Goal: Information Seeking & Learning: Learn about a topic

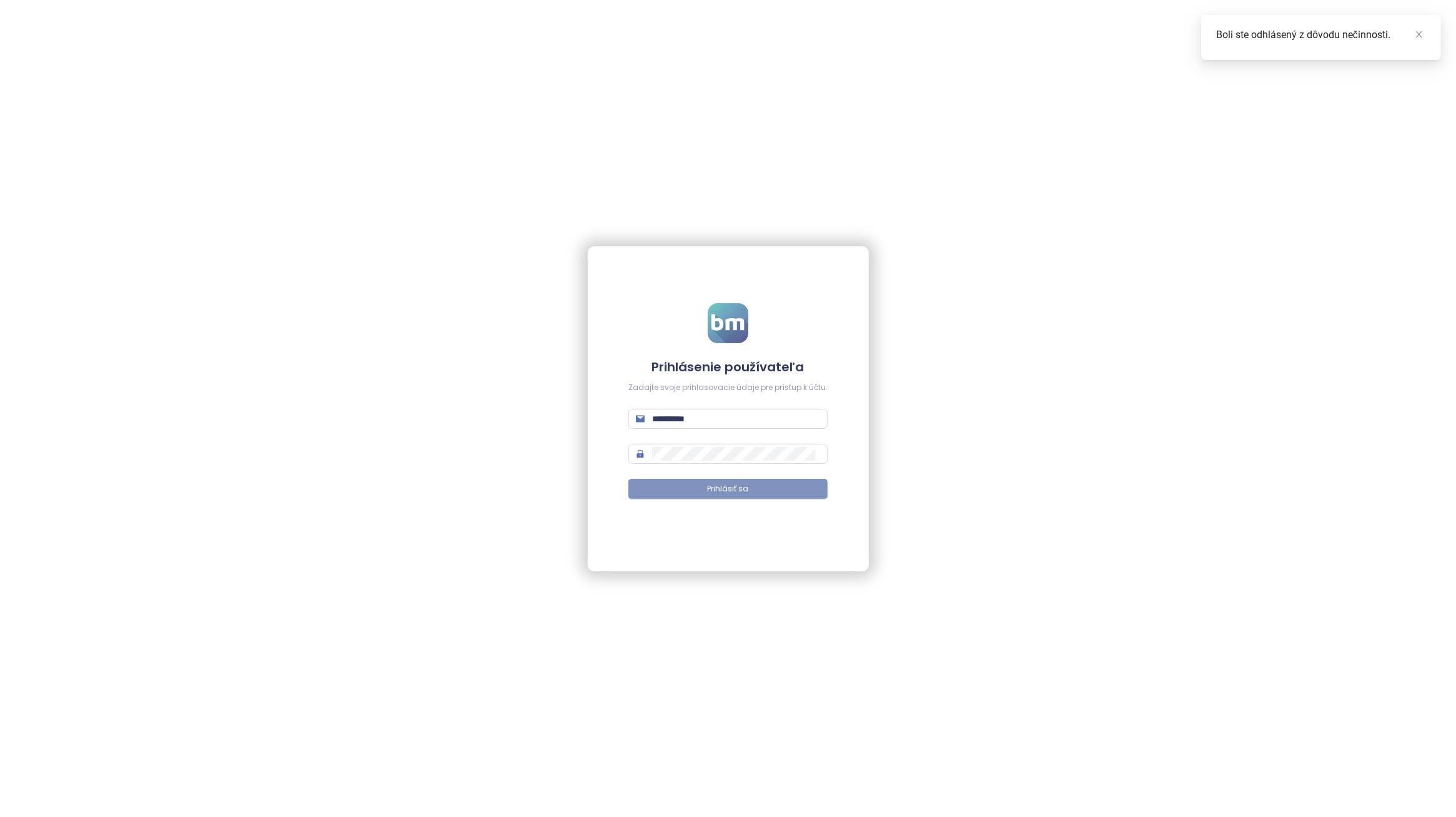
click at [731, 493] on span "Prihlásiť sa" at bounding box center [728, 489] width 41 height 12
click at [1418, 32] on icon "close" at bounding box center [1419, 34] width 9 height 9
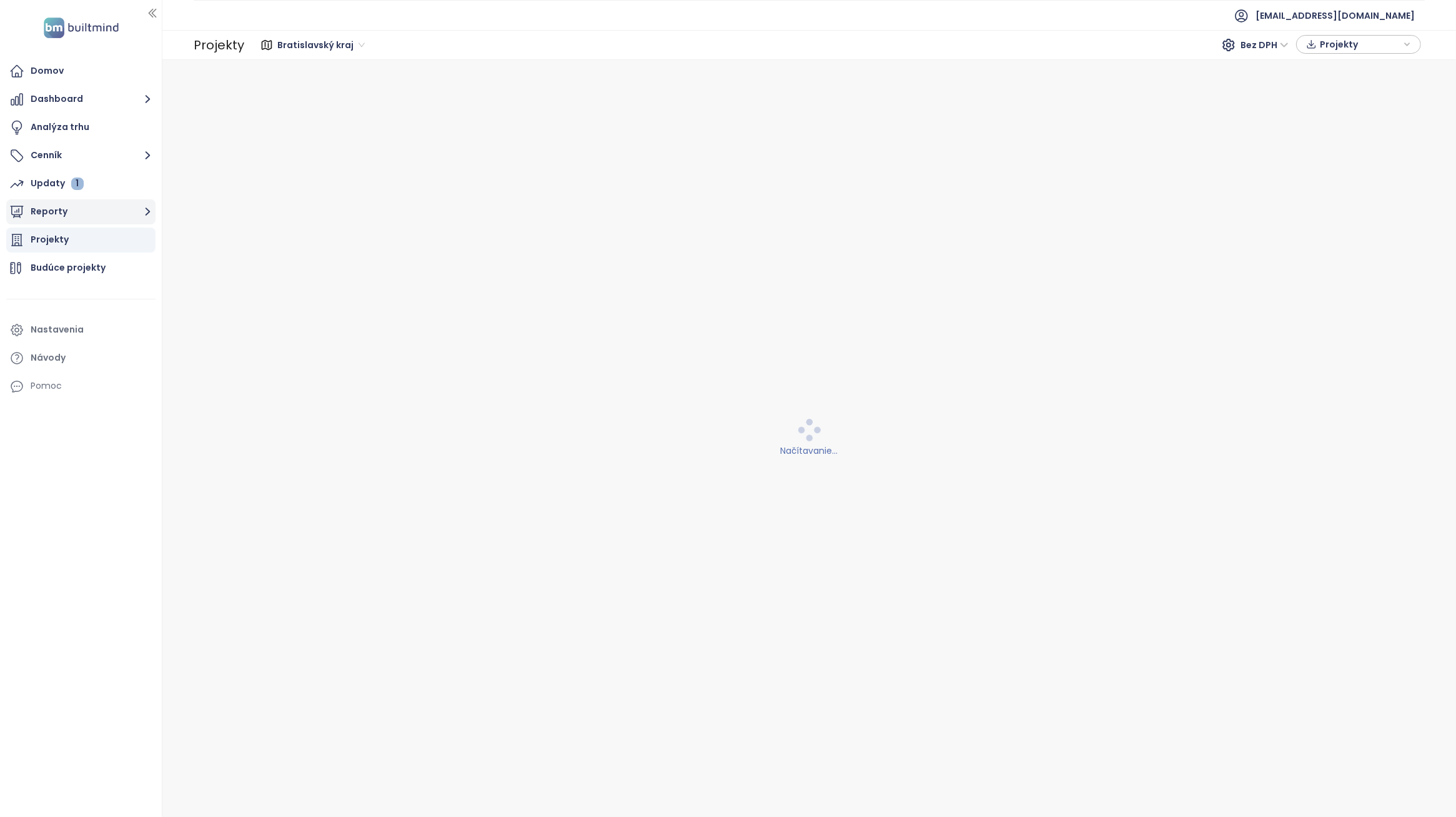
click at [94, 218] on button "Reporty" at bounding box center [80, 212] width 149 height 25
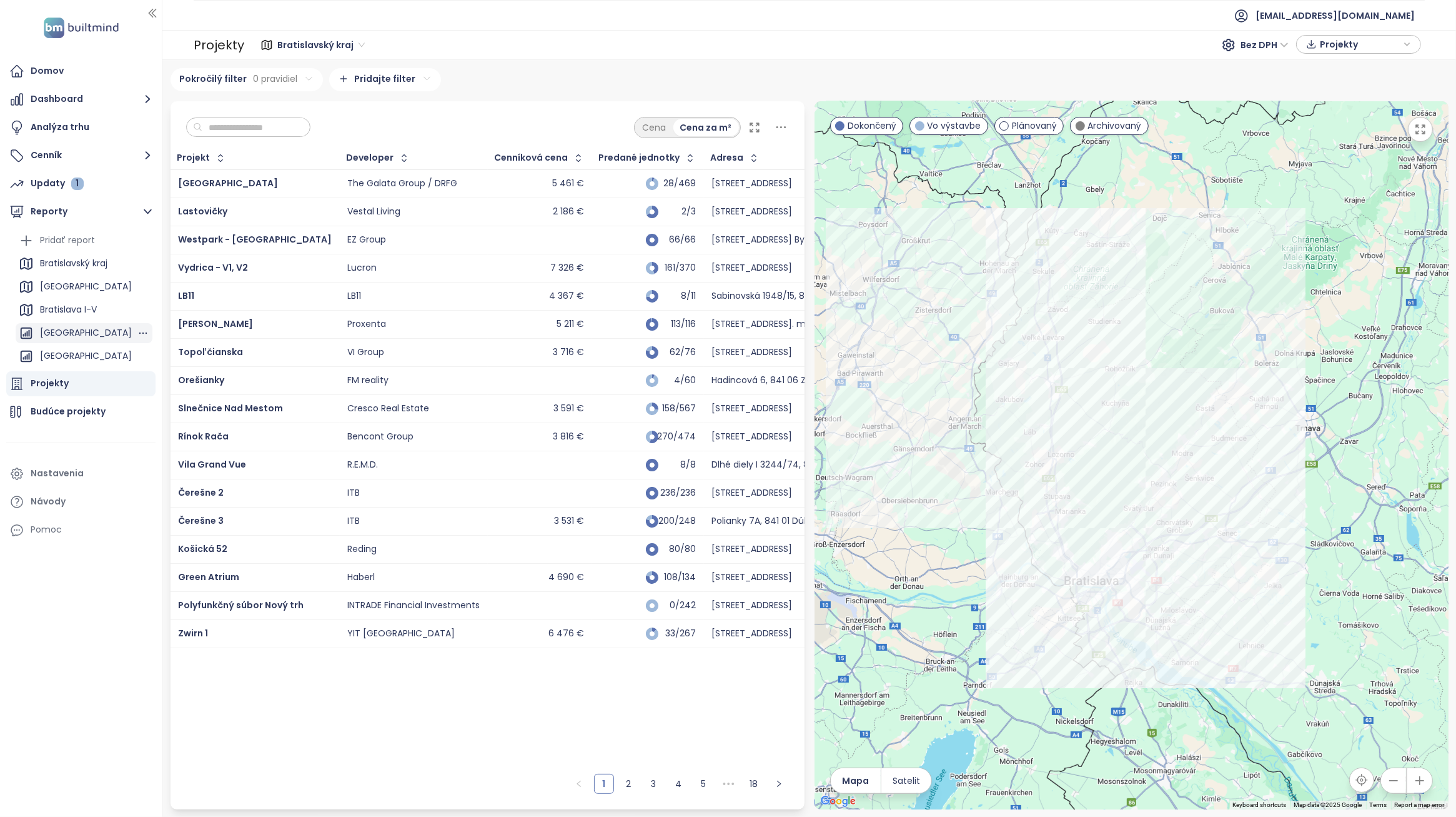
click at [89, 338] on div "[GEOGRAPHIC_DATA]" at bounding box center [86, 333] width 91 height 15
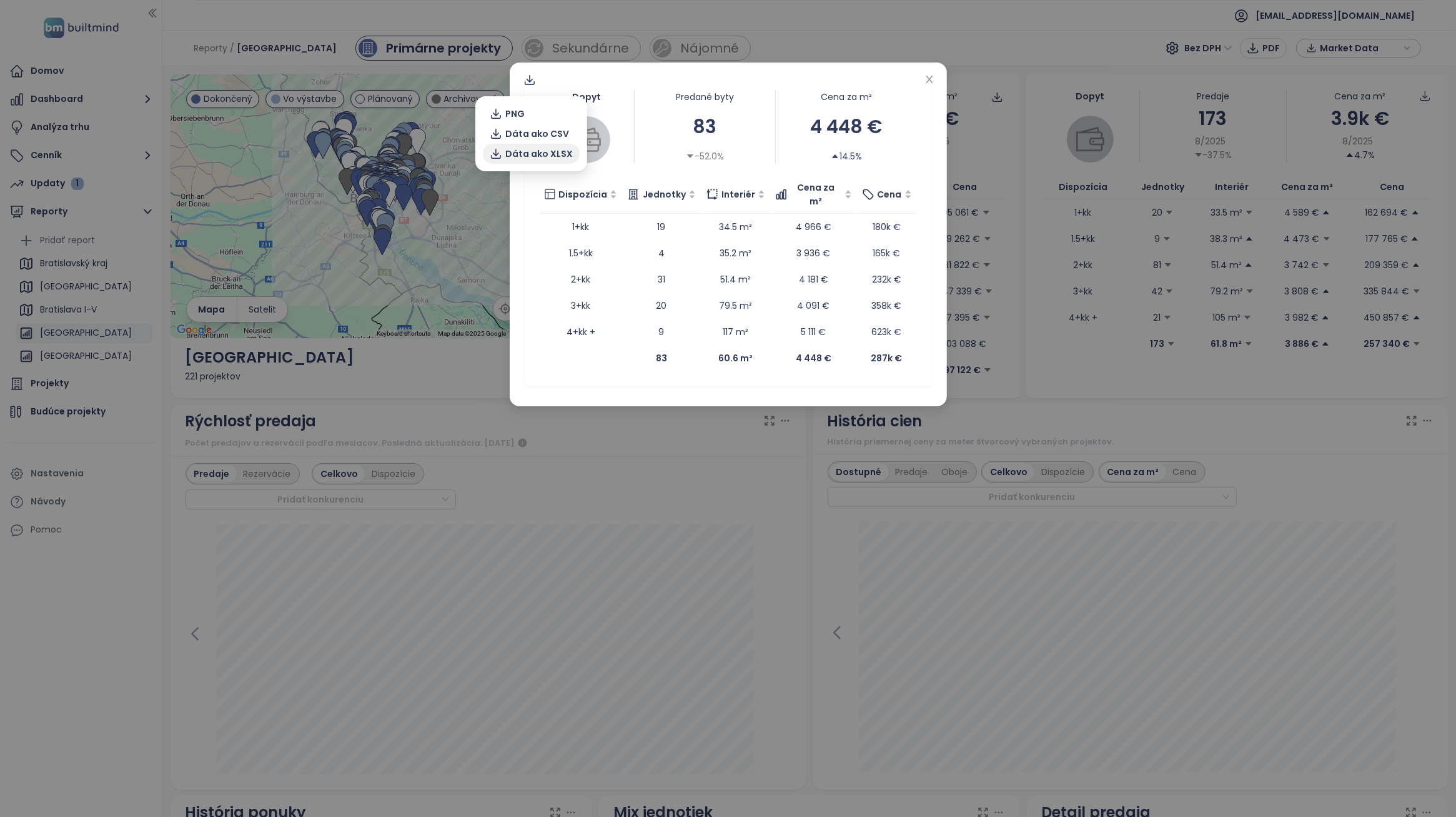
click at [538, 149] on span "Dáta ako XLSX" at bounding box center [539, 154] width 67 height 13
click at [934, 74] on span "Close" at bounding box center [930, 80] width 13 height 13
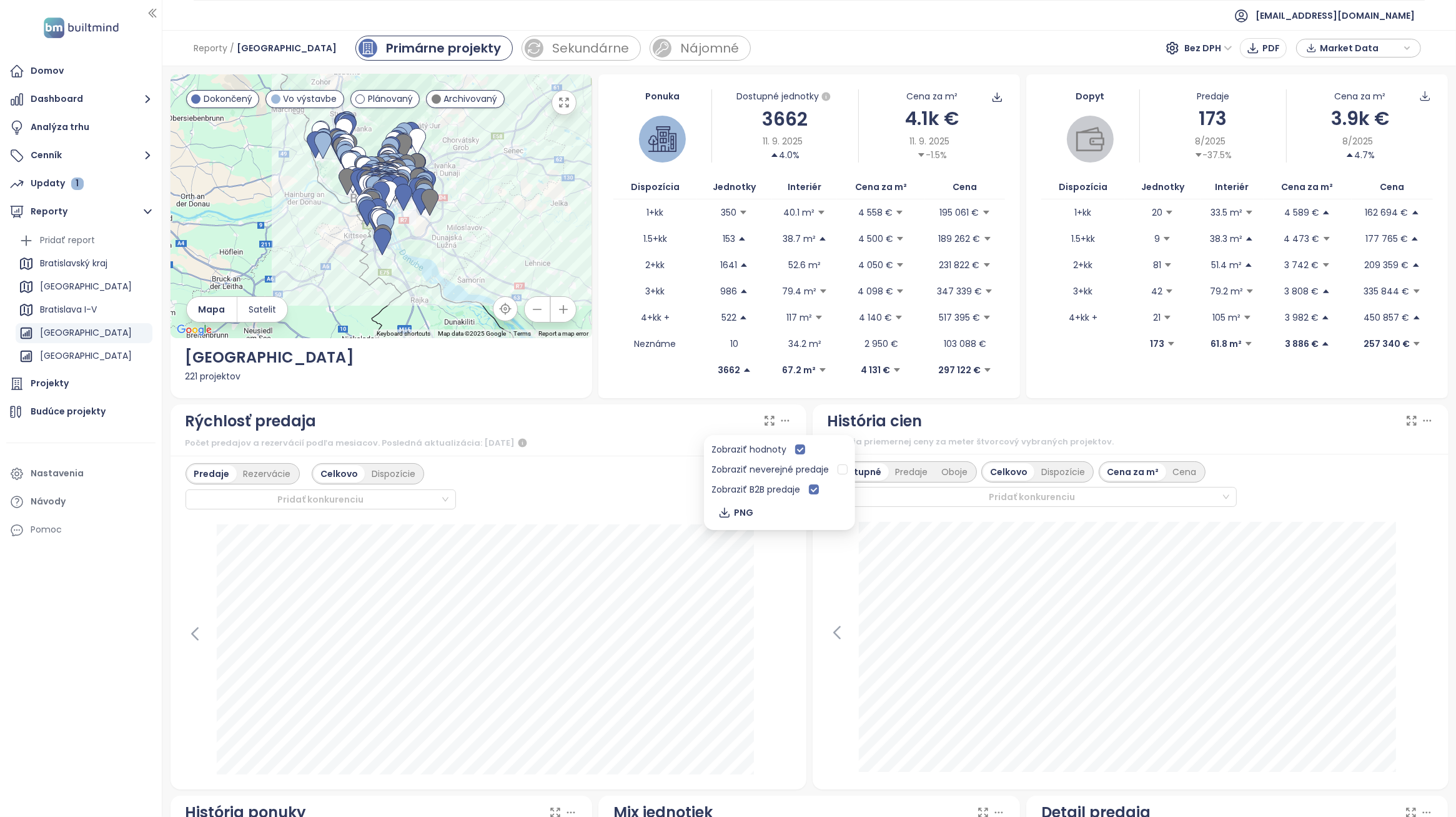
click at [779, 417] on icon at bounding box center [785, 420] width 13 height 13
click at [781, 422] on icon at bounding box center [785, 420] width 13 height 13
click at [790, 561] on div "Predaje Rezervácie Celkovo Dispozície Pridať konkurenciu" at bounding box center [488, 622] width 636 height 334
click at [1216, 44] on span "Bez DPH" at bounding box center [1209, 47] width 48 height 18
click at [1219, 69] on div "S DPH" at bounding box center [1212, 73] width 38 height 13
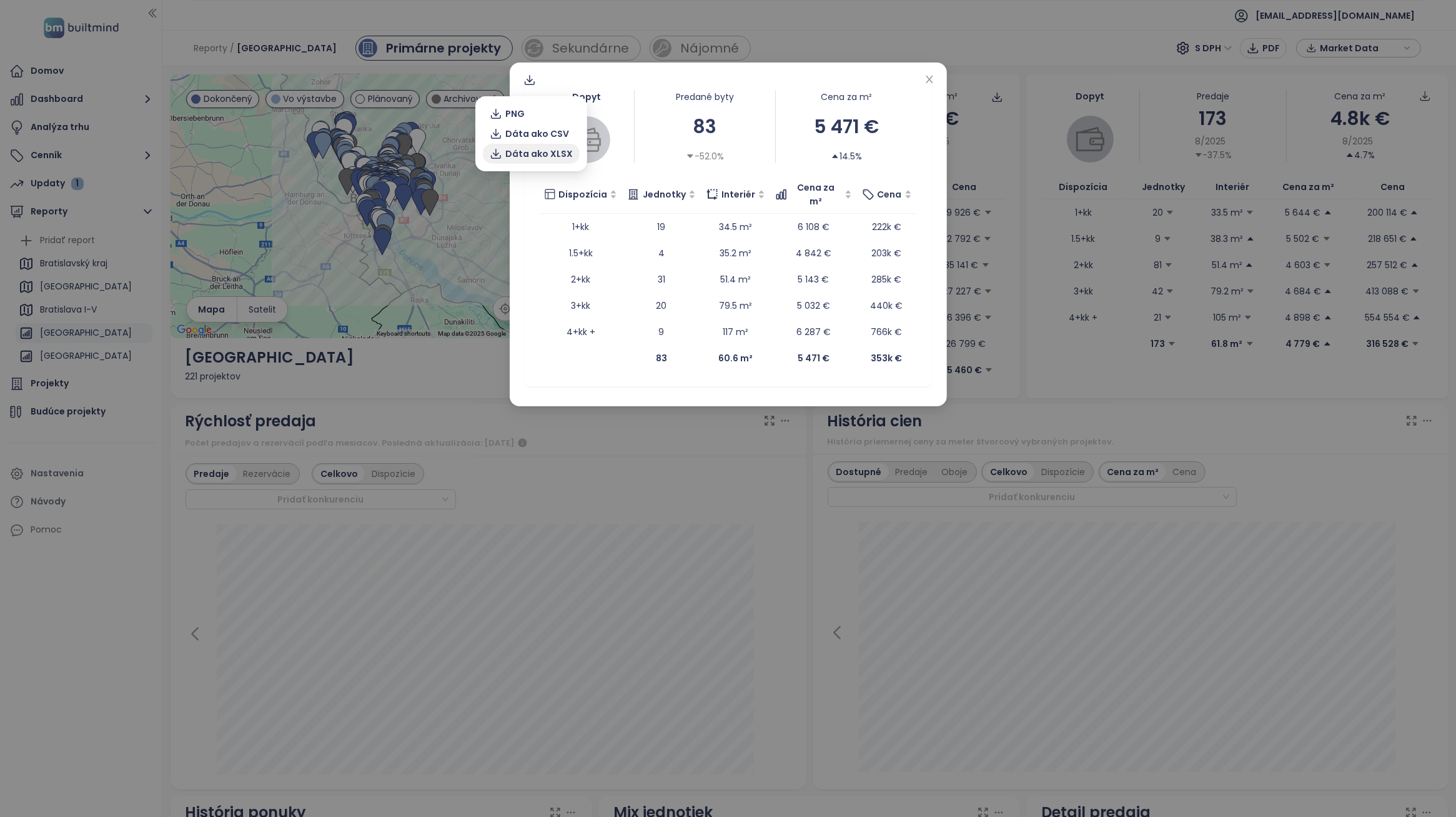
click at [553, 155] on span "Dáta ako XLSX" at bounding box center [539, 154] width 67 height 13
click at [932, 79] on icon "close" at bounding box center [930, 79] width 10 height 10
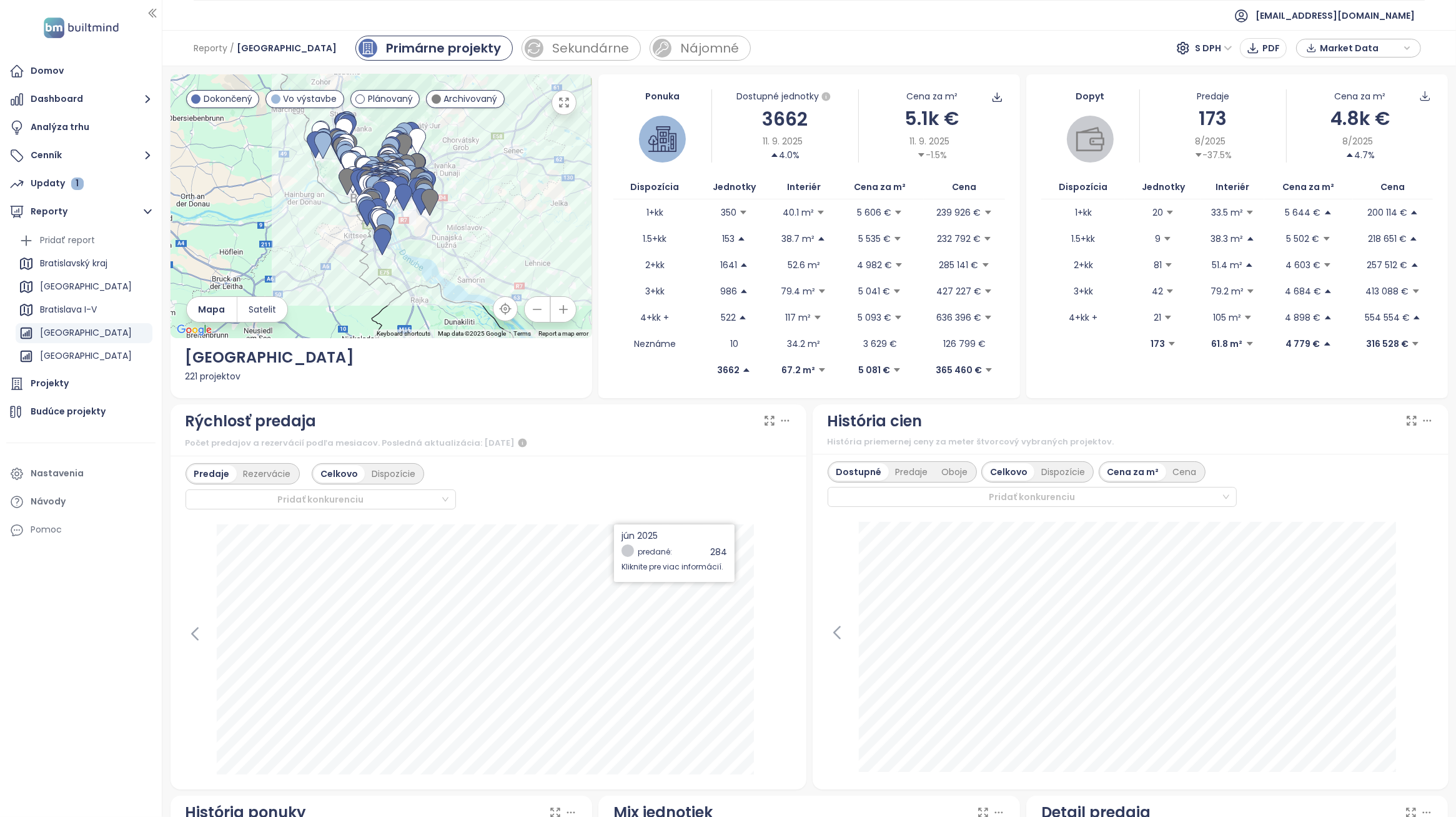
scroll to position [78, 0]
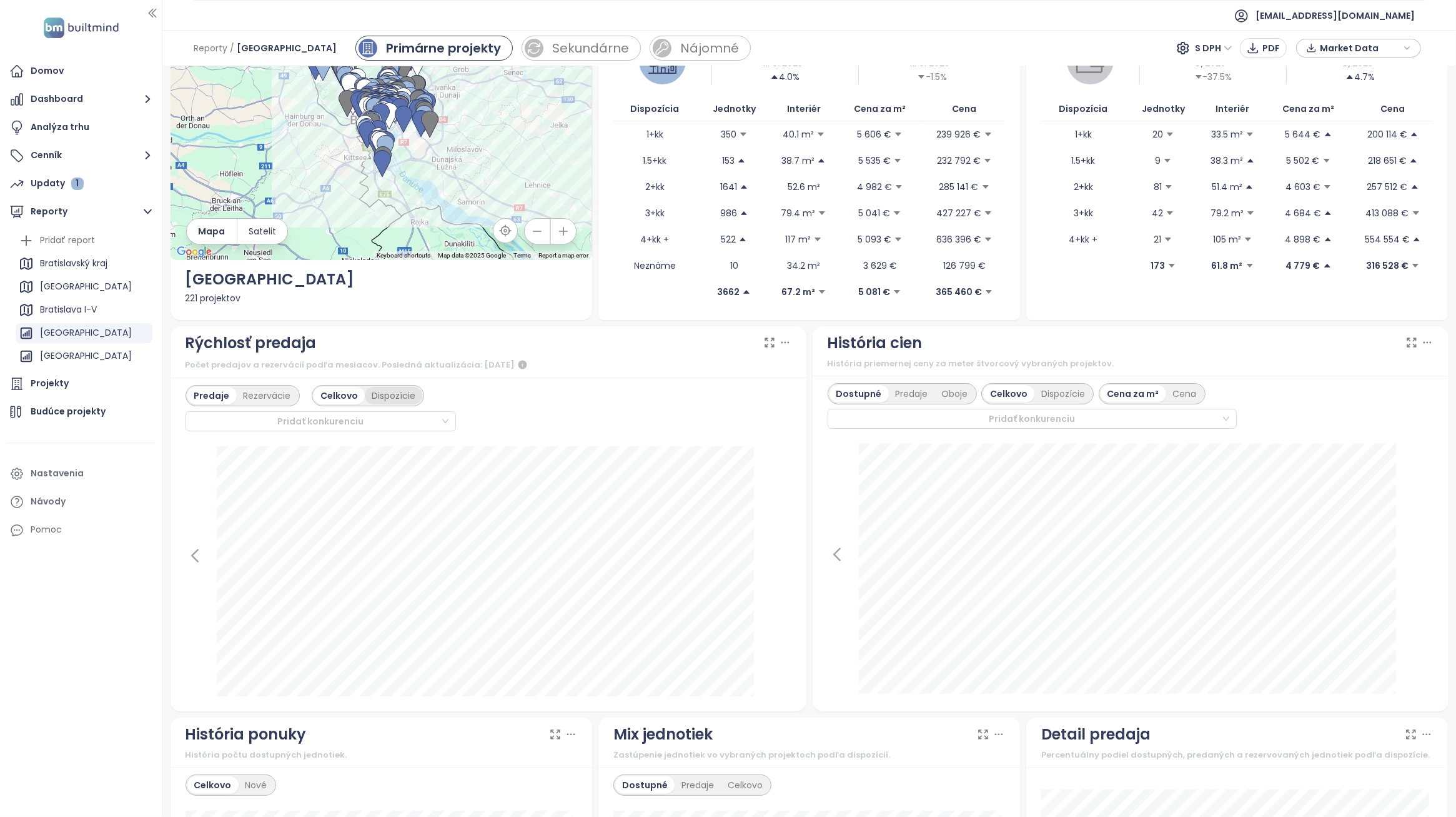
click at [392, 396] on div "Dispozície" at bounding box center [394, 396] width 58 height 17
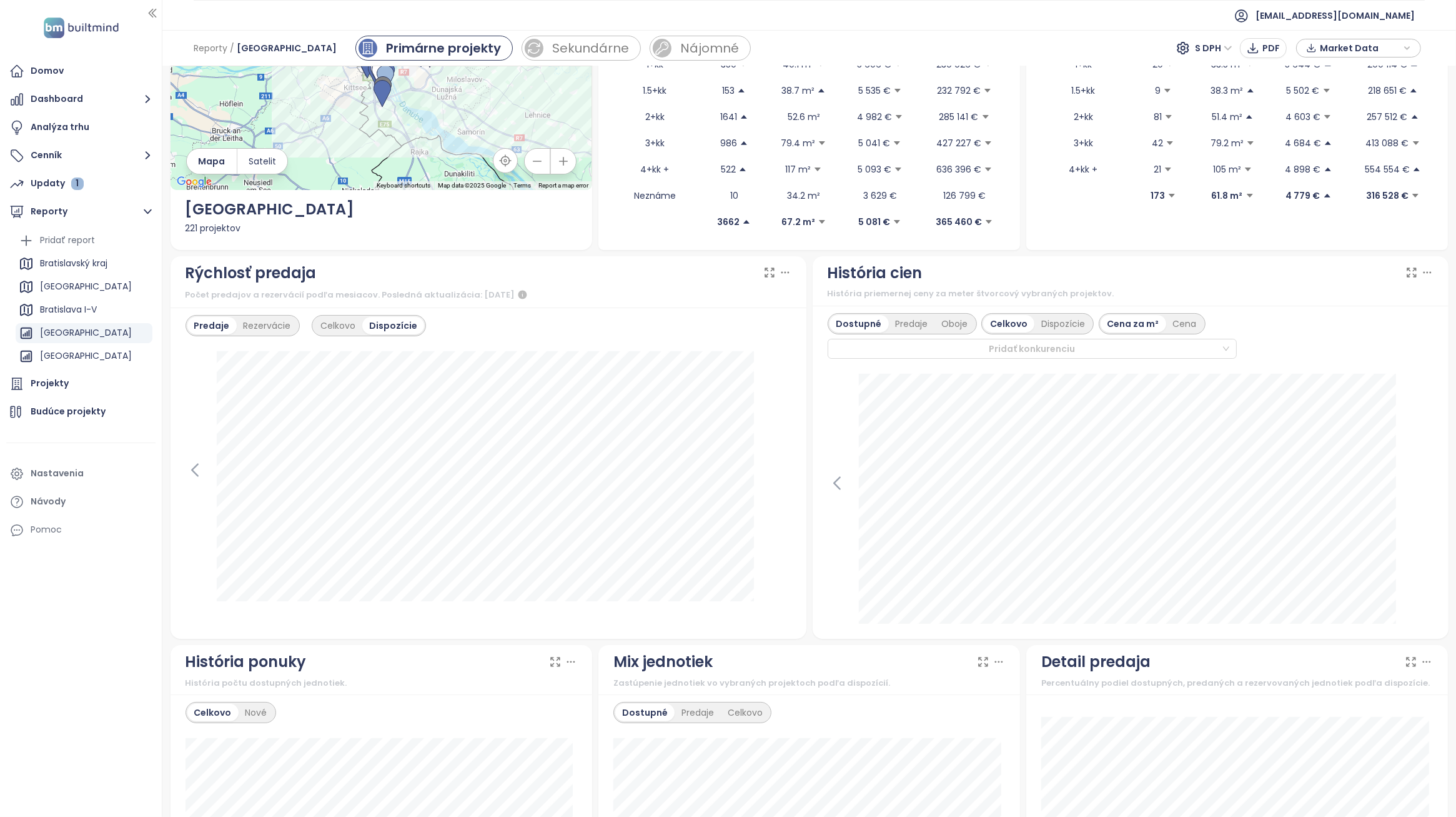
scroll to position [156, 0]
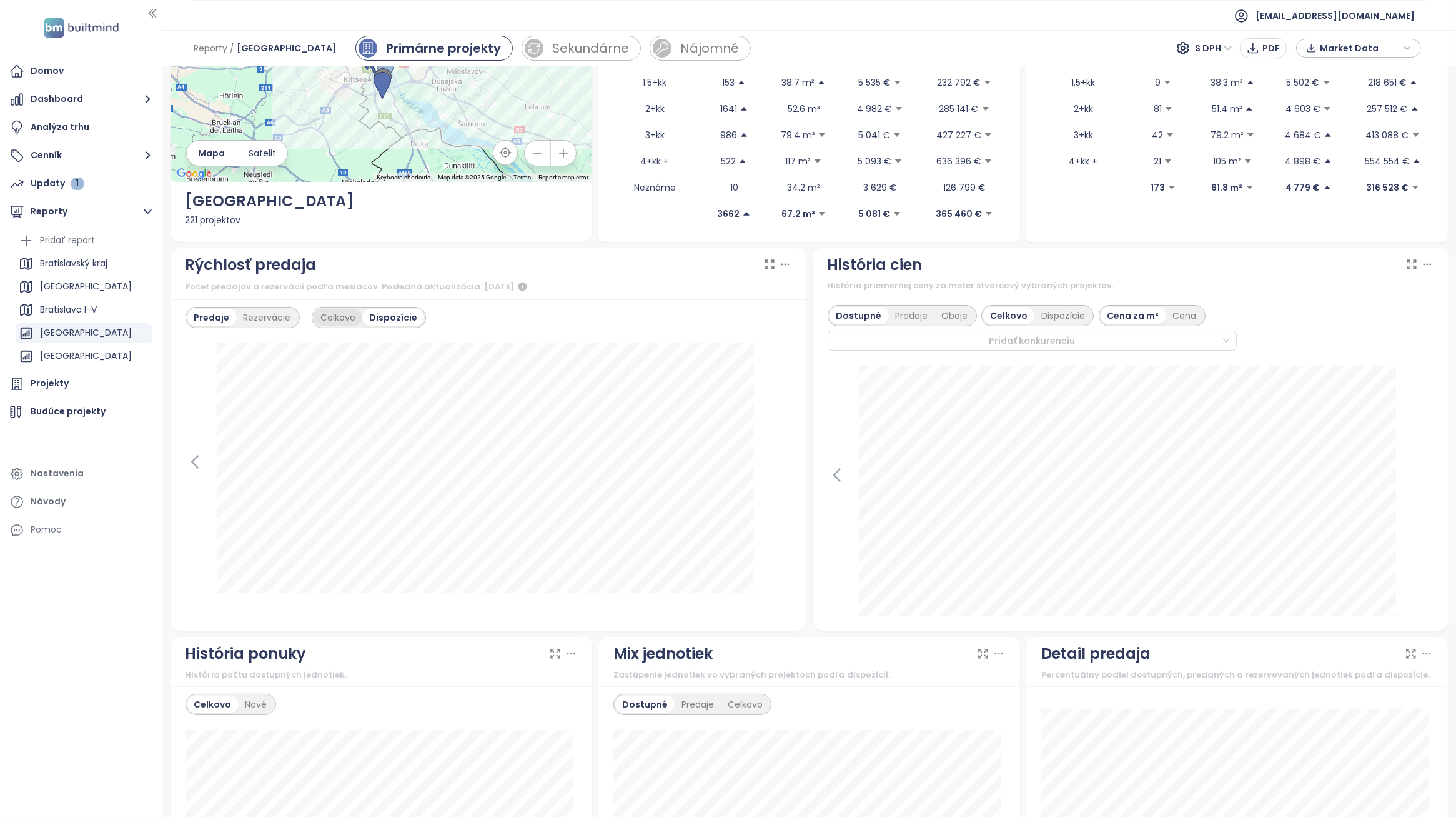
click at [327, 311] on div "Celkovo" at bounding box center [338, 318] width 49 height 17
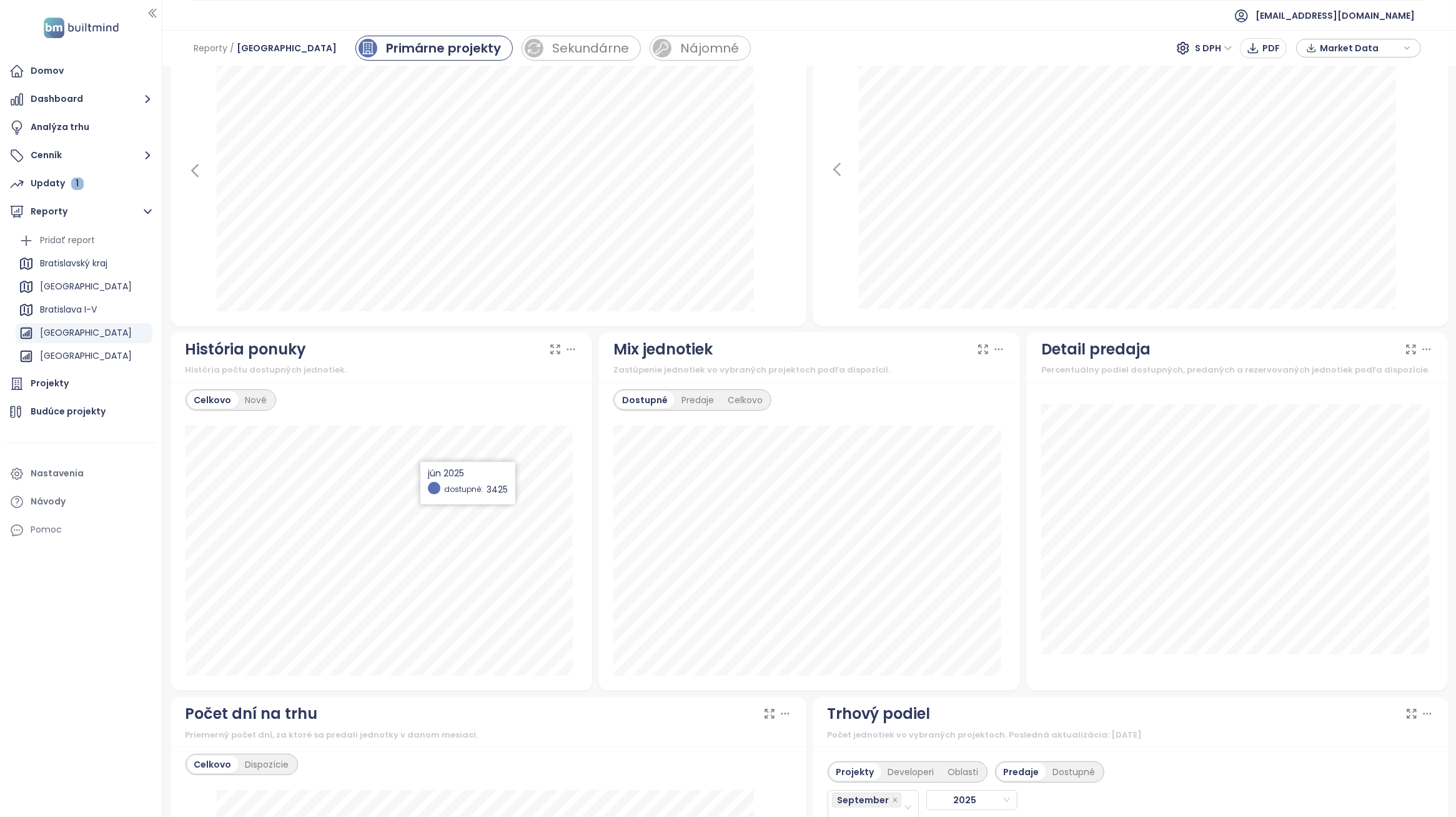
scroll to position [547, 0]
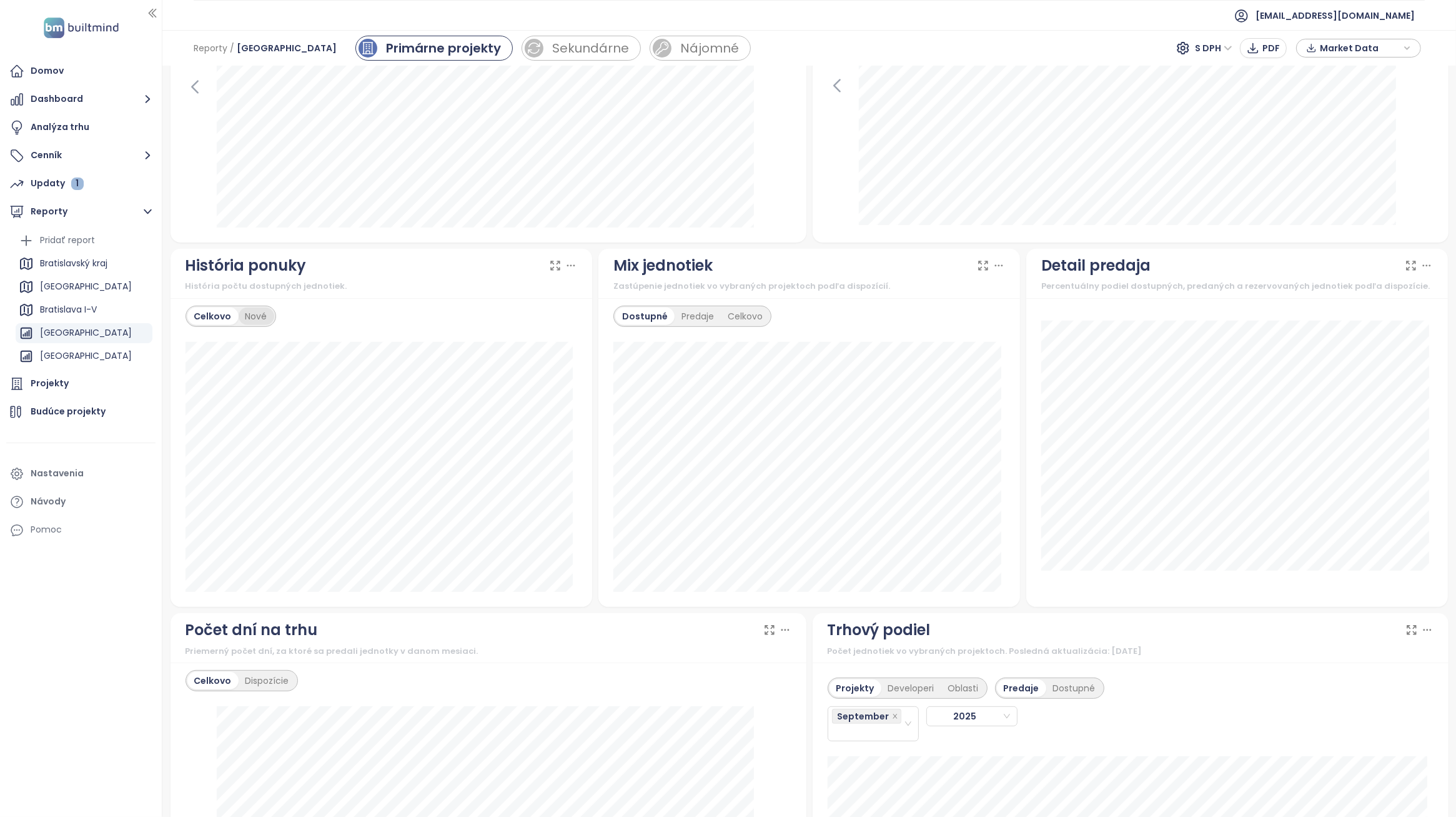
click at [254, 309] on div "Nové" at bounding box center [256, 316] width 36 height 17
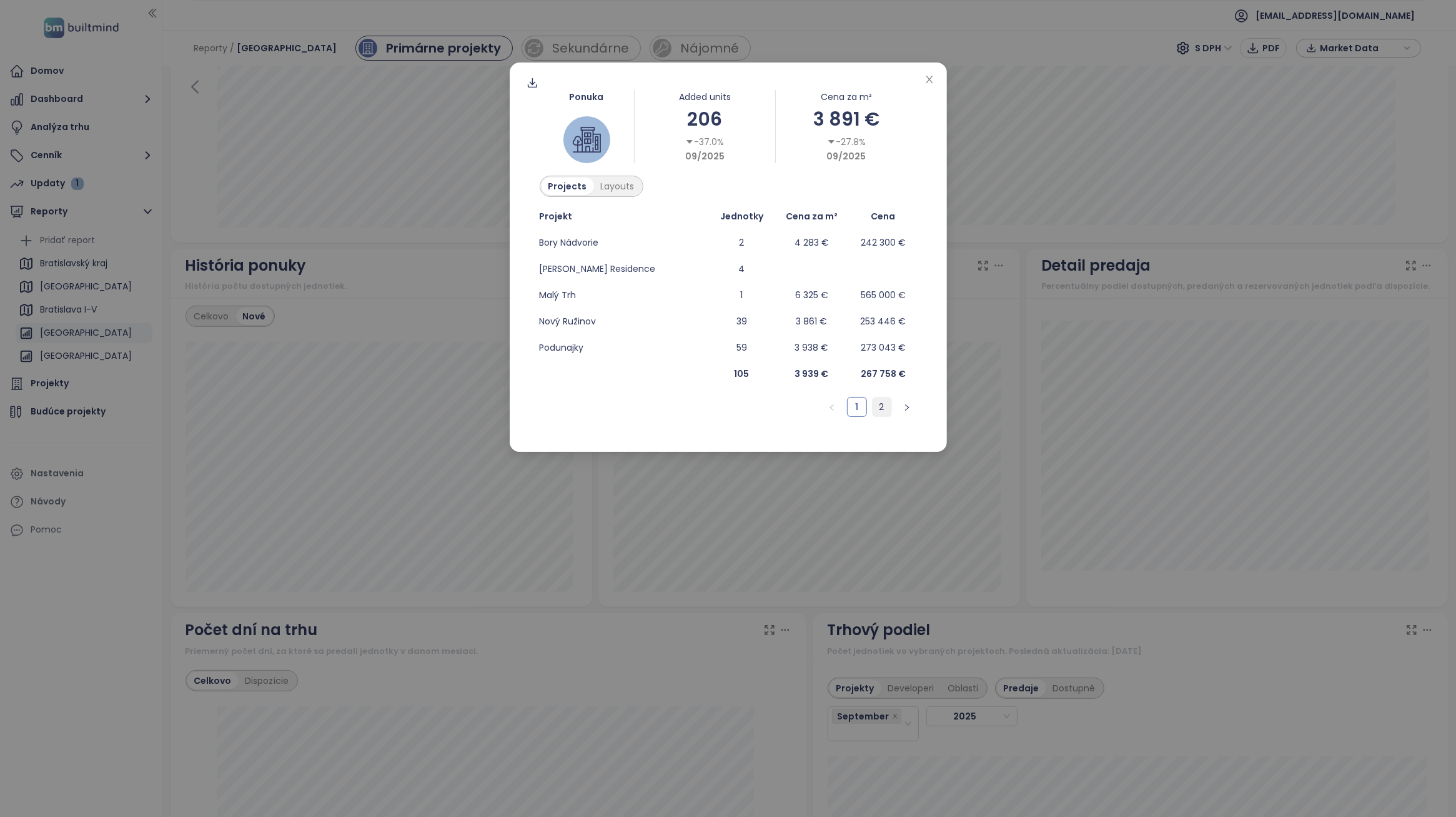
click at [879, 407] on link "2" at bounding box center [881, 406] width 18 height 18
click at [861, 407] on link "1" at bounding box center [856, 406] width 18 height 18
click at [881, 400] on link "2" at bounding box center [881, 406] width 18 height 18
click at [862, 407] on link "1" at bounding box center [856, 406] width 18 height 18
click at [539, 588] on div "Ponuka Added units 206 -37.0% 09/2025 Cena za m² 3 891 € -27.8% 09/2025 Project…" at bounding box center [728, 408] width 1456 height 817
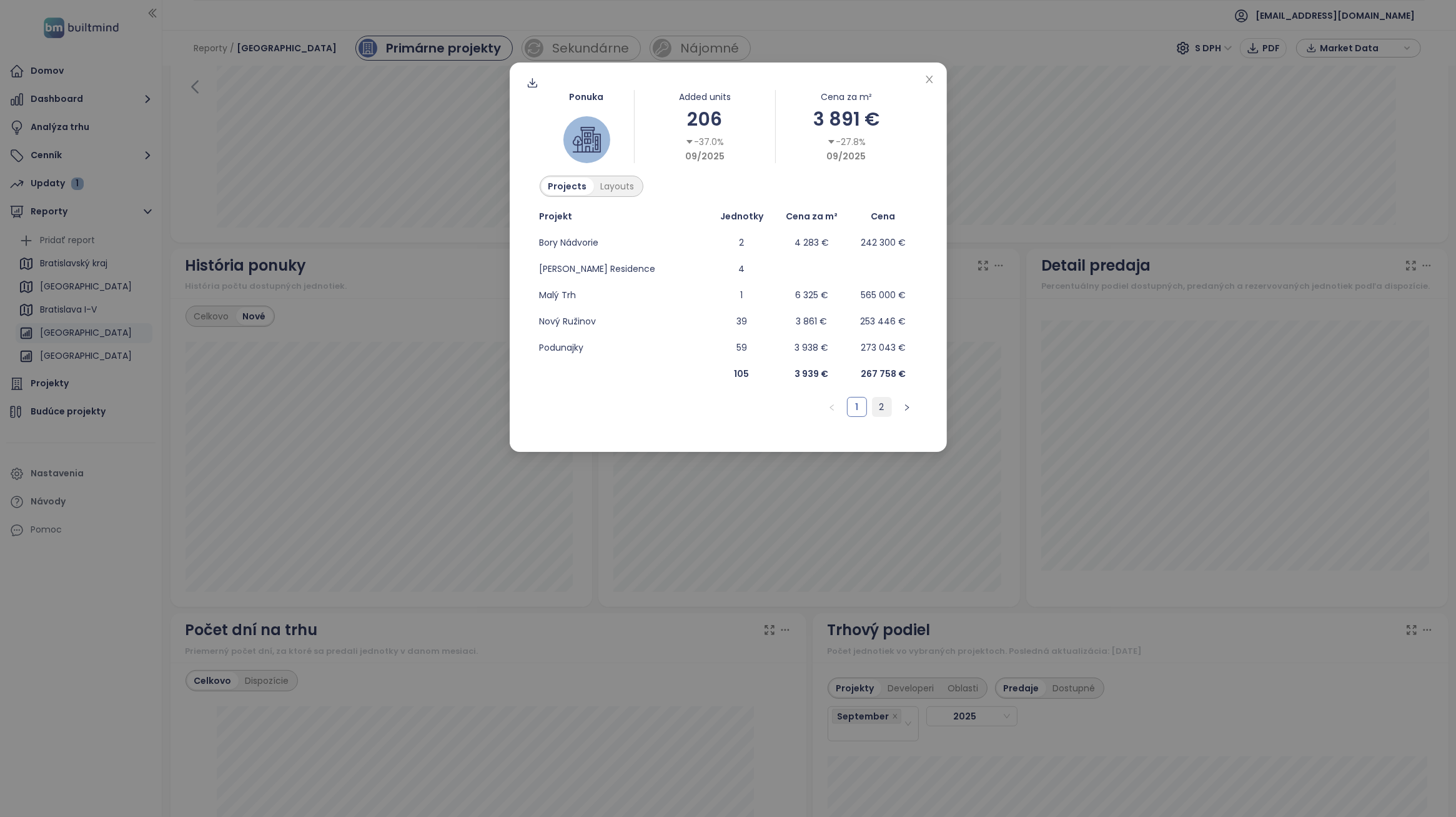
click at [879, 403] on link "2" at bounding box center [881, 406] width 18 height 18
click at [701, 569] on div "Ponuka Added units 206 -37.0% 09/2025 Cena za m² 3 891 € -27.8% 09/2025 Project…" at bounding box center [728, 408] width 1456 height 817
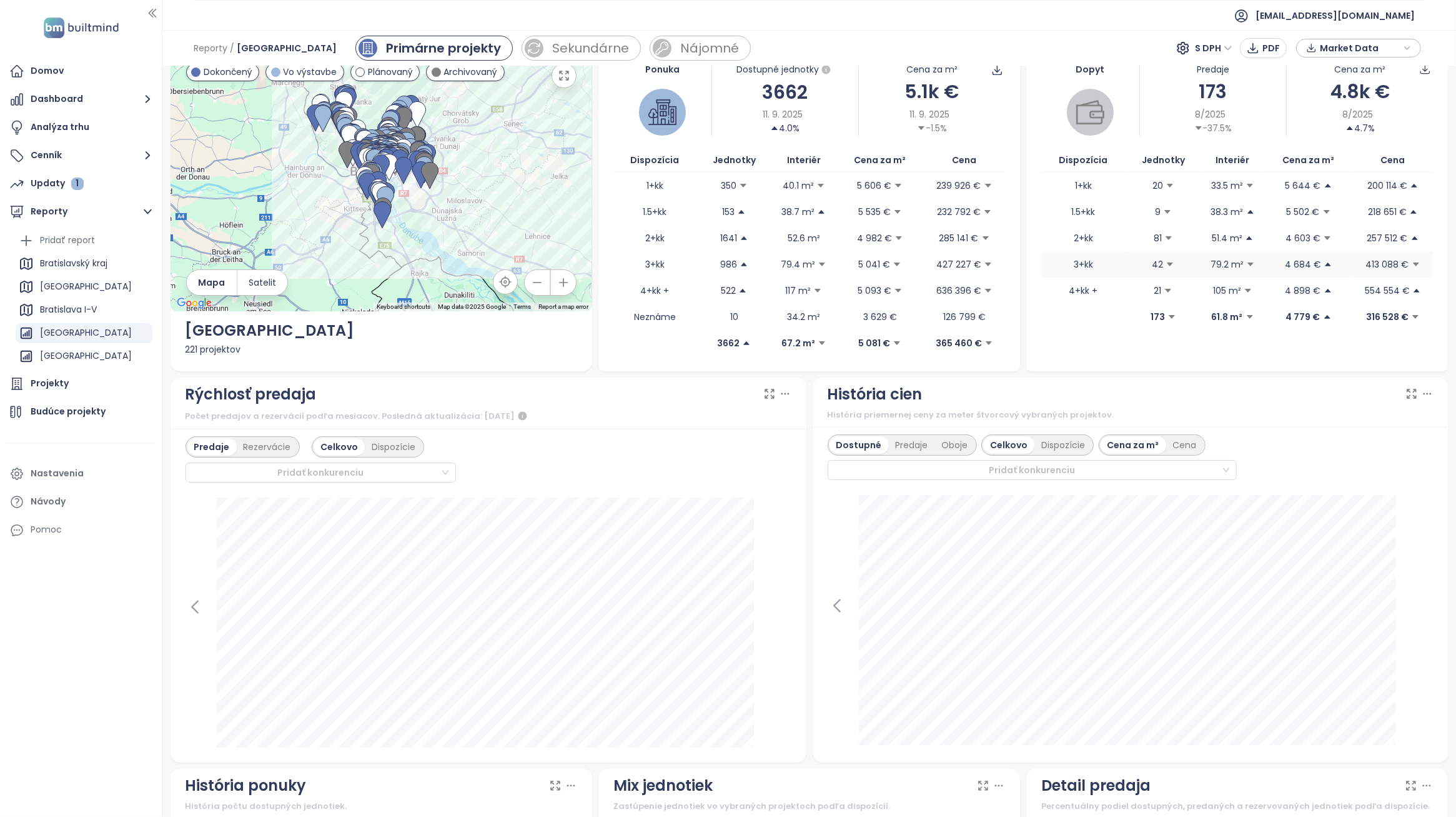
scroll to position [0, 0]
